Goal: Task Accomplishment & Management: Manage account settings

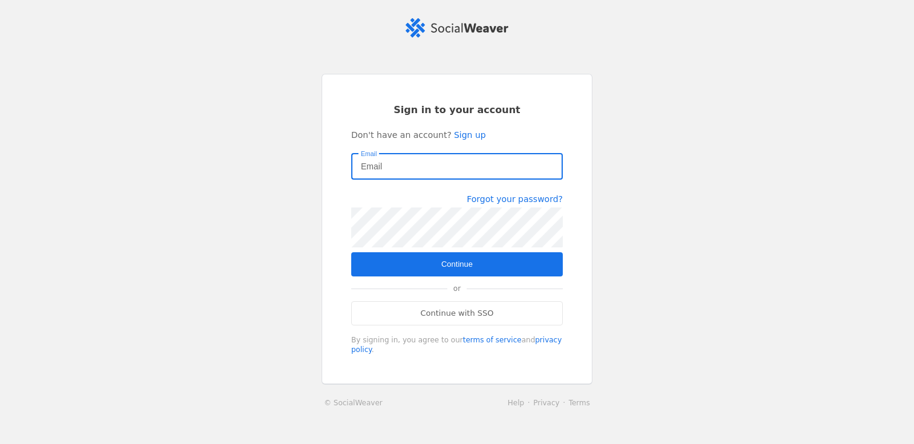
click at [0, 443] on com-1password-button at bounding box center [0, 444] width 0 height 0
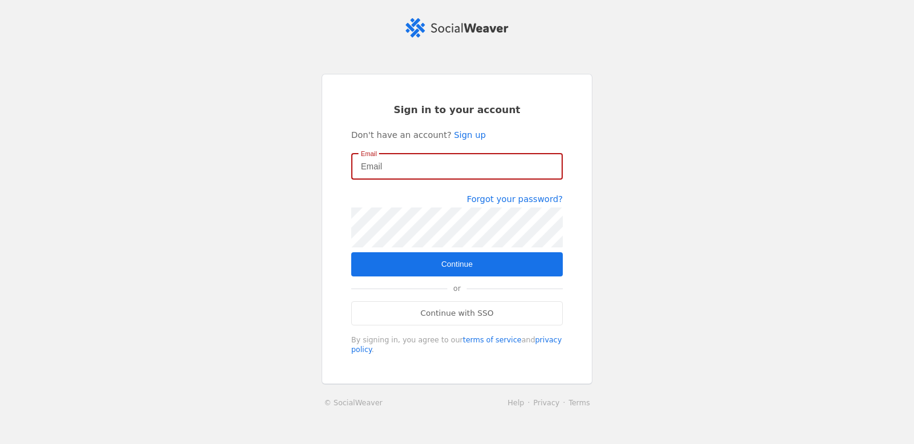
type input "[PERSON_NAME][EMAIL_ADDRESS][DOMAIN_NAME]"
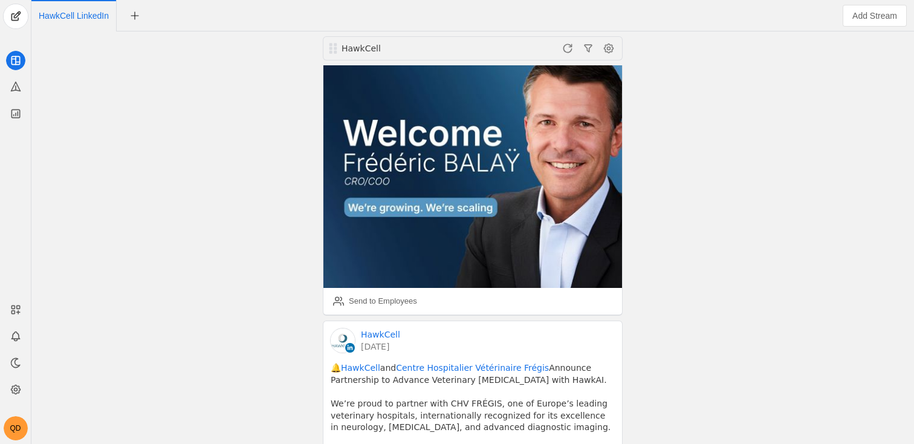
scroll to position [189, 0]
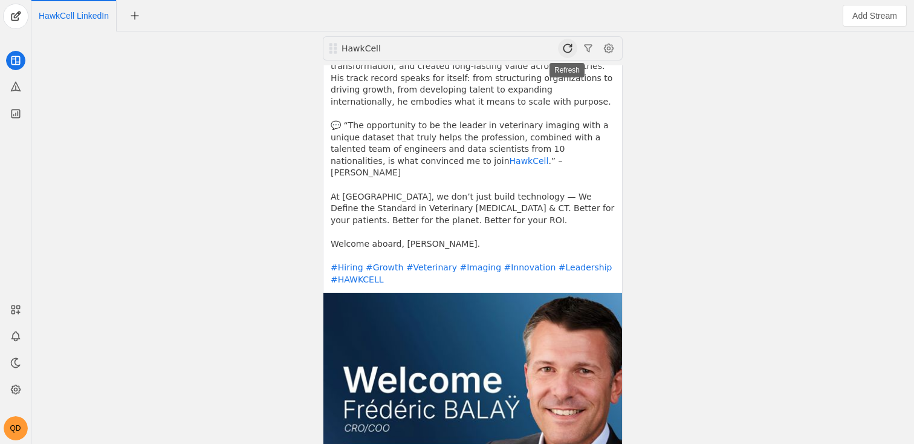
click at [562, 48] on span at bounding box center [567, 48] width 19 height 19
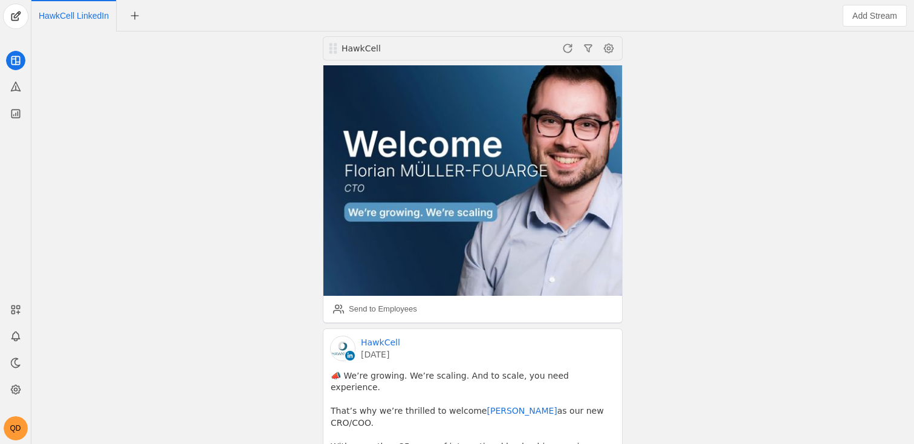
scroll to position [573, 0]
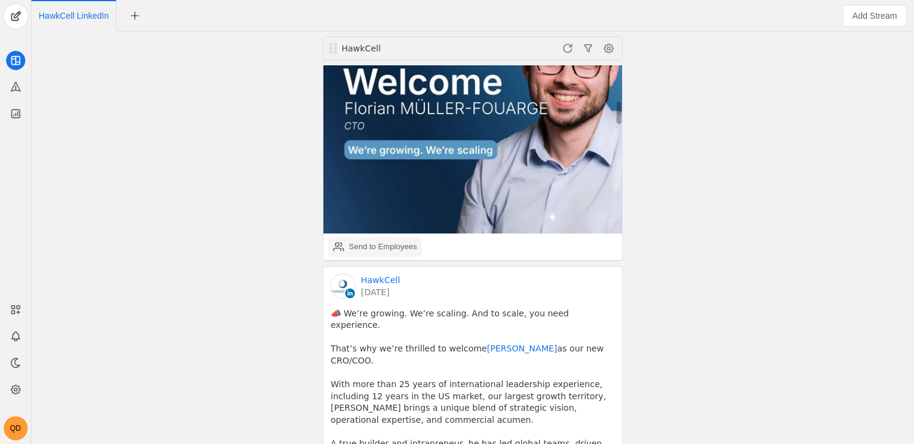
click at [363, 240] on div "Send to Employees" at bounding box center [383, 246] width 68 height 12
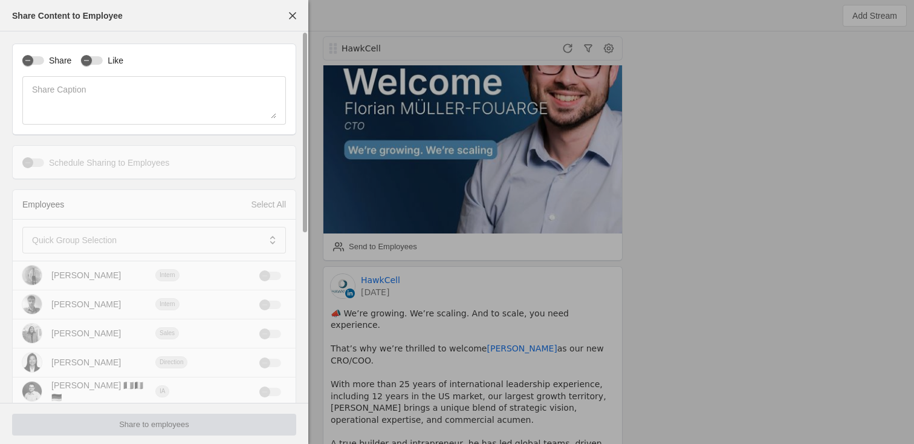
click at [63, 59] on label "Share" at bounding box center [57, 60] width 27 height 12
click at [44, 59] on button "Share" at bounding box center [33, 60] width 22 height 8
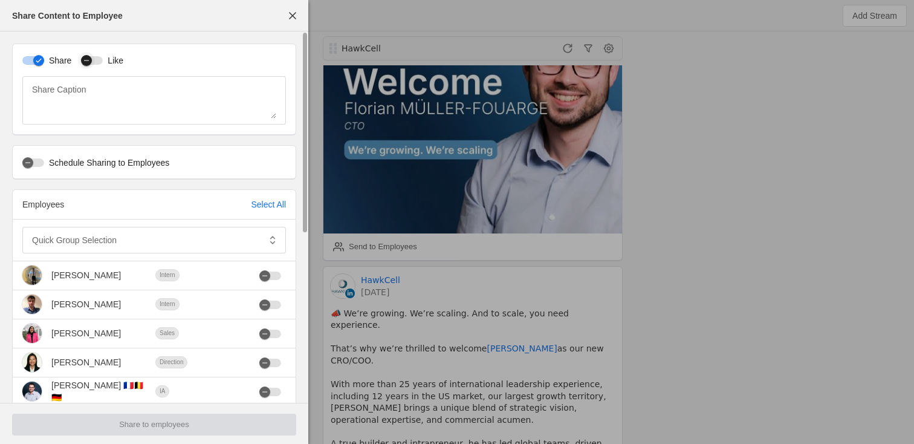
click at [94, 60] on div "button" at bounding box center [86, 60] width 17 height 17
click at [259, 204] on div "Select All" at bounding box center [268, 204] width 35 height 12
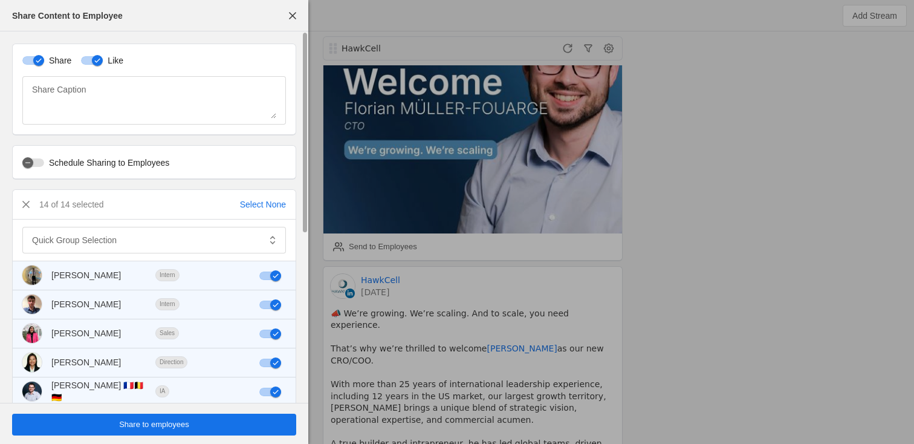
click at [127, 429] on span "Share to employees" at bounding box center [154, 424] width 70 height 12
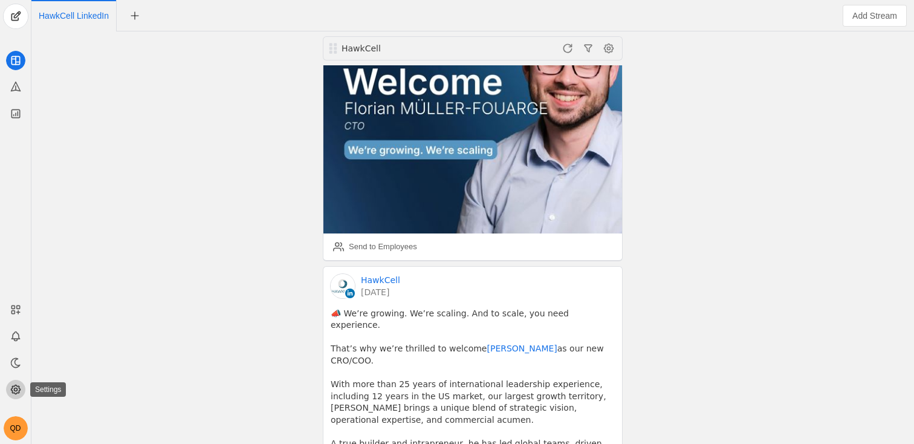
click at [13, 390] on icon at bounding box center [16, 389] width 12 height 12
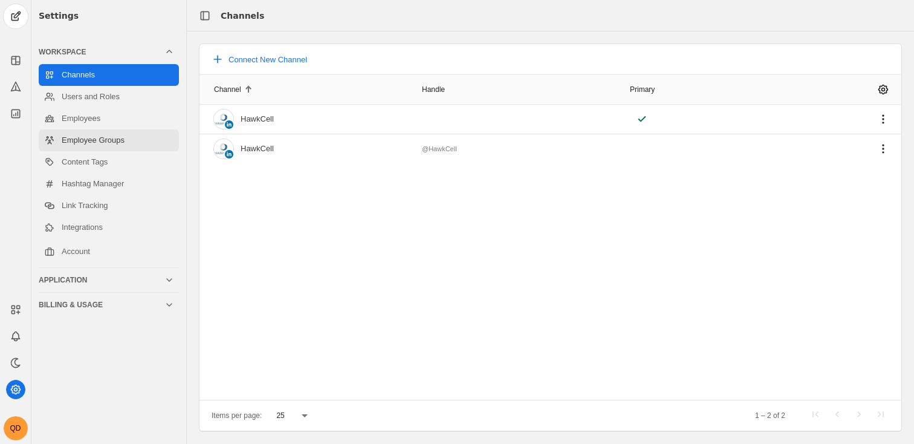
click at [100, 148] on link "Employee Groups" at bounding box center [109, 140] width 140 height 22
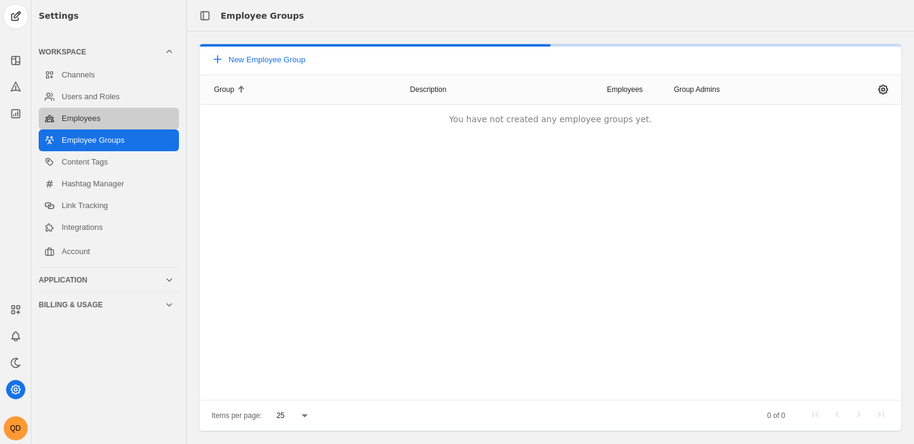
click at [108, 123] on link "Employees" at bounding box center [109, 119] width 140 height 22
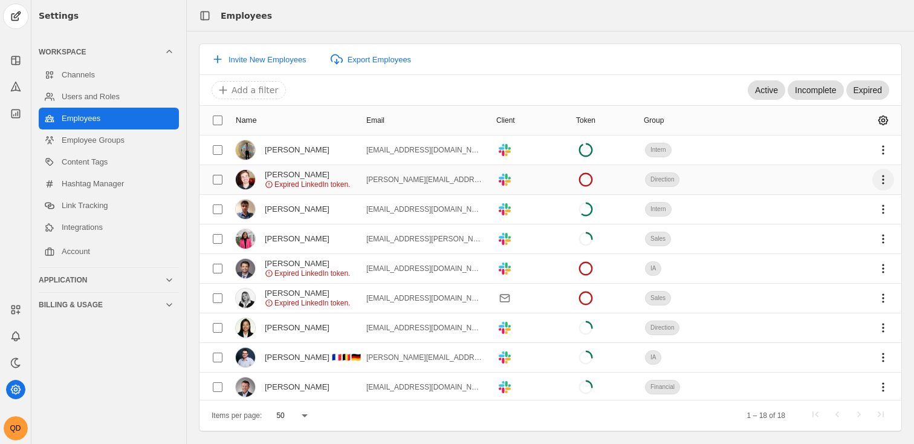
click at [881, 180] on span "undefined" at bounding box center [883, 180] width 22 height 22
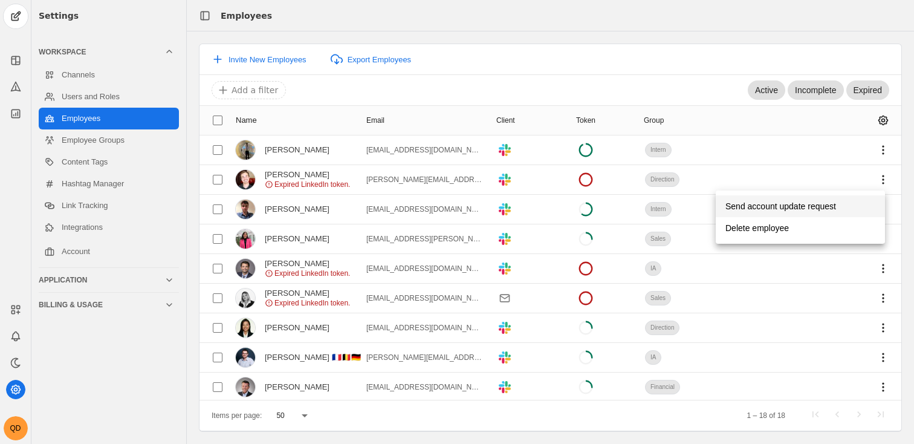
click at [828, 206] on span "Send account update request" at bounding box center [780, 206] width 111 height 22
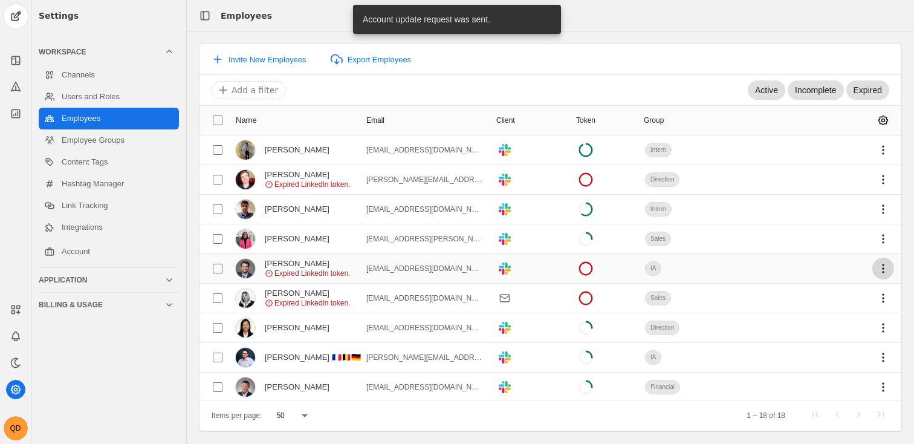
click at [873, 265] on span "undefined" at bounding box center [883, 268] width 22 height 22
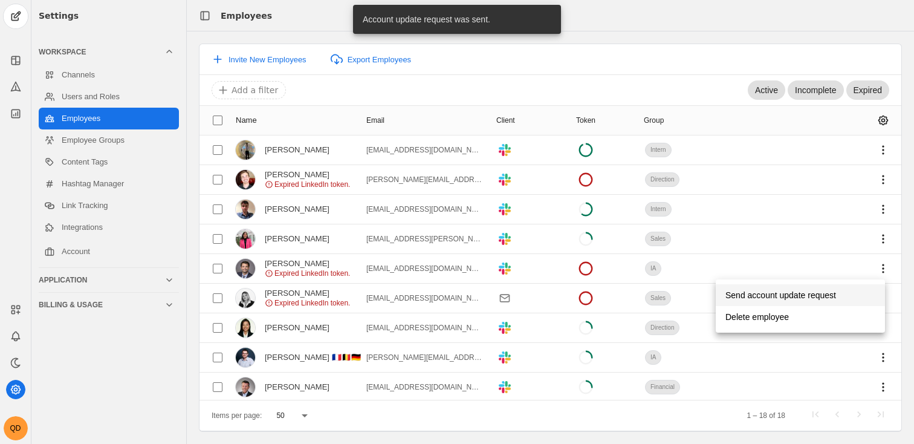
click at [836, 289] on span "Send account update request" at bounding box center [780, 295] width 111 height 22
click at [872, 296] on span "undefined" at bounding box center [883, 298] width 22 height 22
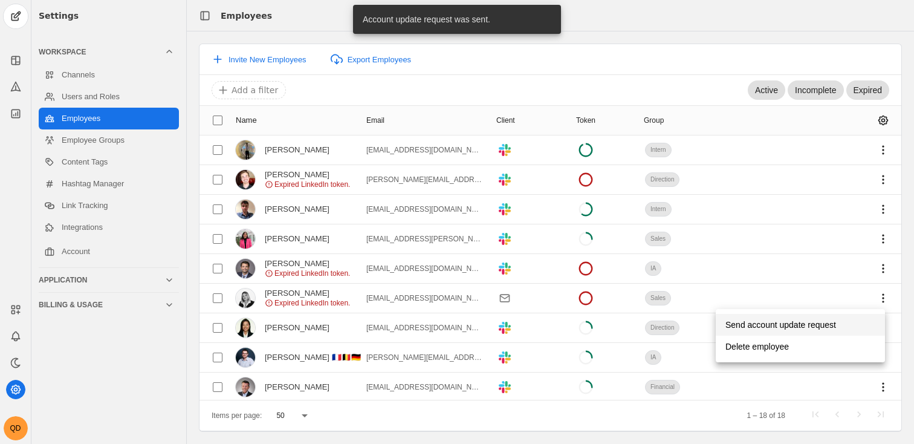
click at [810, 325] on span "Send account update request" at bounding box center [780, 325] width 111 height 22
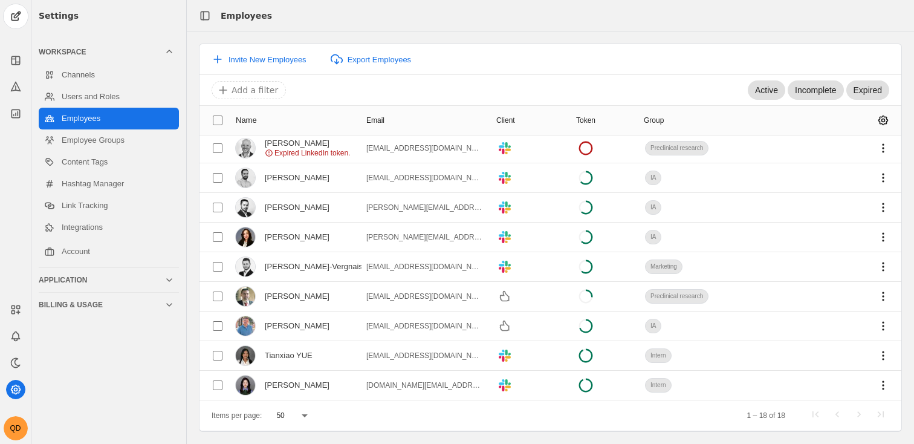
scroll to position [153, 0]
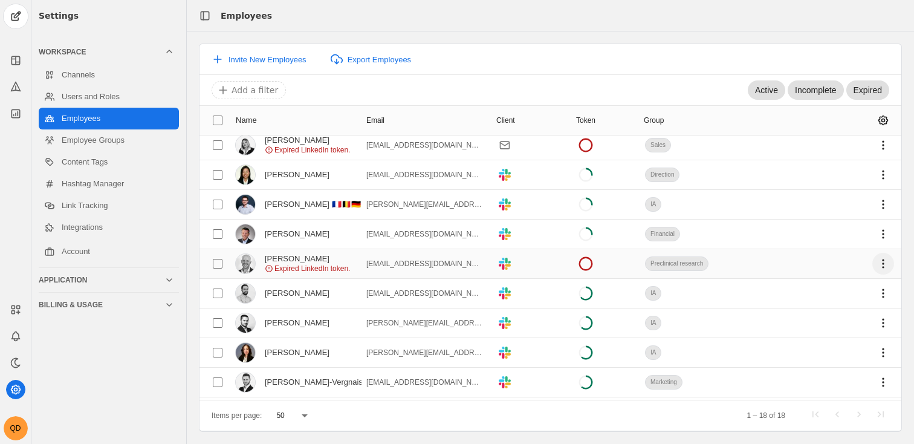
click at [873, 263] on span "undefined" at bounding box center [883, 264] width 22 height 22
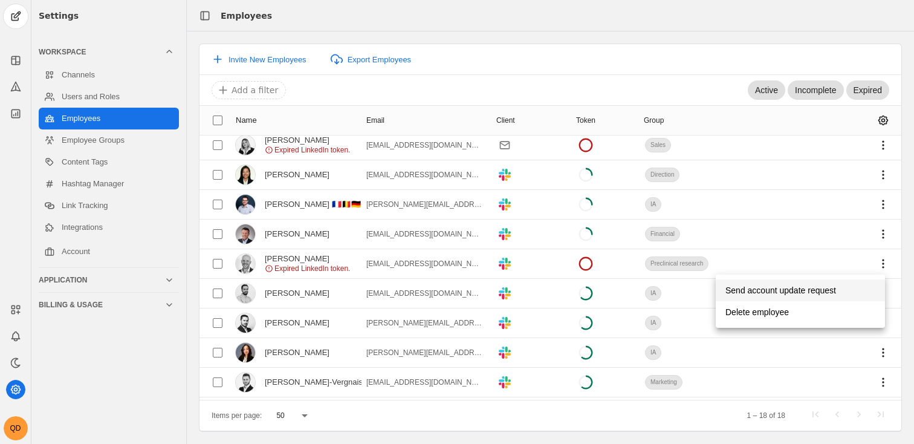
click at [801, 290] on span "Send account update request" at bounding box center [780, 290] width 111 height 22
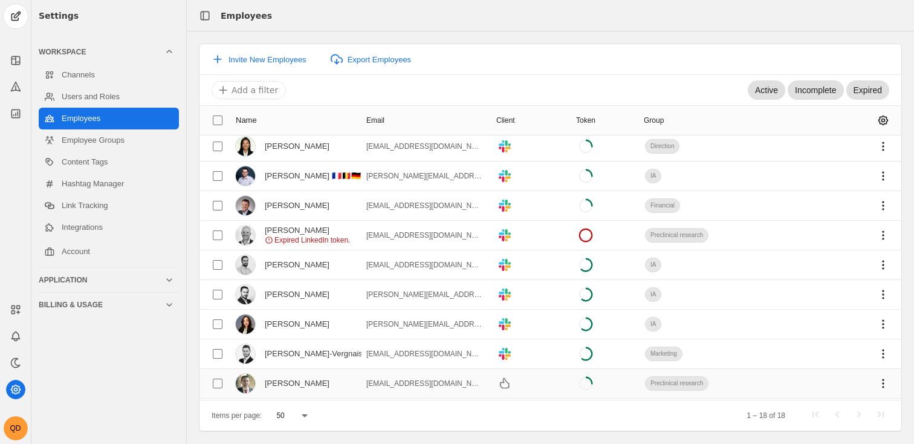
scroll to position [176, 0]
